Goal: Information Seeking & Learning: Learn about a topic

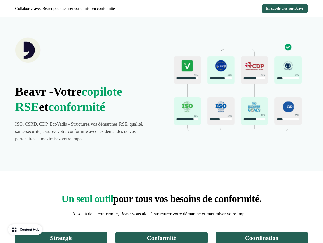
click at [161, 9] on div "Collaborez avec Beavr pour assurer votre mise en conformité En savoir plus sur …" at bounding box center [161, 8] width 323 height 17
click at [87, 9] on p "Collaborez avec Beavr pour assurer votre mise en conformité" at bounding box center [65, 9] width 100 height 6
click at [236, 9] on div "En savoir plus sur Beavr" at bounding box center [236, 8] width 144 height 9
click at [161, 94] on div "Beavr - Votre copilote RSE et conformité ISO, CSRD, CDP, EcoVadis - Structurez …" at bounding box center [161, 94] width 323 height 154
click at [85, 94] on strong "Votre copilote RSE et conformité" at bounding box center [68, 99] width 107 height 29
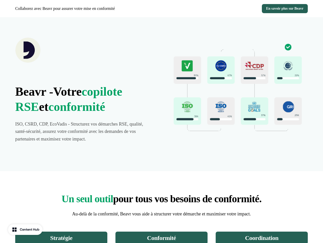
click at [85, 50] on div at bounding box center [84, 50] width 139 height 25
click at [238, 94] on img at bounding box center [238, 87] width 139 height 99
click at [161, 205] on p "Un seul outil pour tous vos besoins de conformité." at bounding box center [161, 199] width 292 height 15
click at [61, 238] on strong "Stratégie" at bounding box center [61, 238] width 22 height 7
click at [161, 238] on strong "Conformité" at bounding box center [161, 238] width 29 height 7
